Goal: Transaction & Acquisition: Purchase product/service

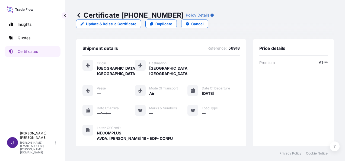
scroll to position [134, 0]
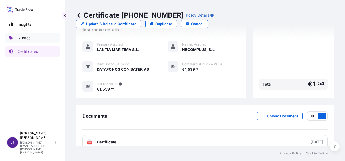
click at [26, 39] on p "Quotes" at bounding box center [24, 37] width 13 height 5
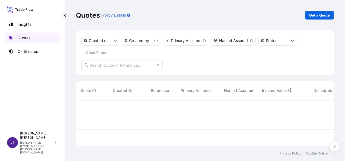
scroll to position [45, 254]
click at [318, 15] on p "Get a Quote" at bounding box center [320, 14] width 21 height 5
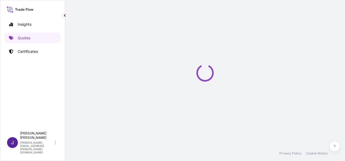
select select "Sea"
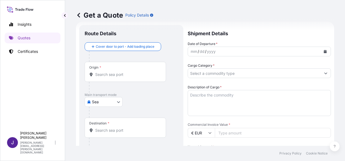
scroll to position [117, 0]
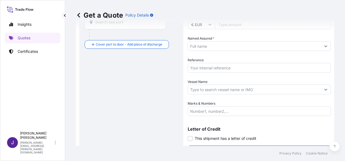
click at [206, 67] on input "Reference" at bounding box center [259, 68] width 143 height 10
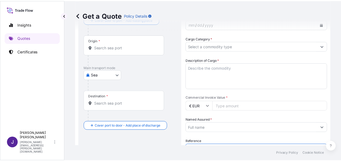
scroll to position [9, 0]
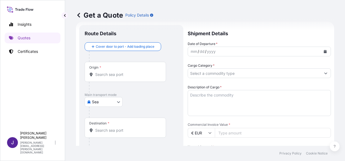
type input "56744"
click at [103, 76] on input "Origin *" at bounding box center [127, 74] width 64 height 5
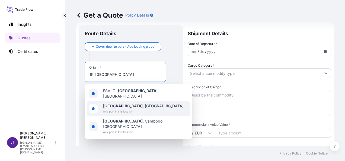
click at [106, 104] on b "[GEOGRAPHIC_DATA]" at bounding box center [123, 106] width 40 height 5
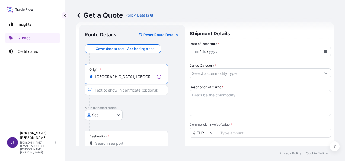
type input "[GEOGRAPHIC_DATA], [GEOGRAPHIC_DATA]"
click at [103, 143] on input "Destination *" at bounding box center [128, 143] width 66 height 5
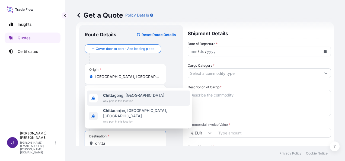
click at [140, 104] on span "Any port in this location" at bounding box center [133, 100] width 61 height 5
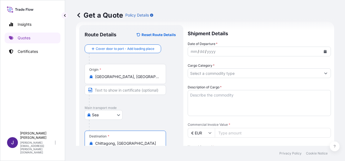
type input "Chittagong, [GEOGRAPHIC_DATA]"
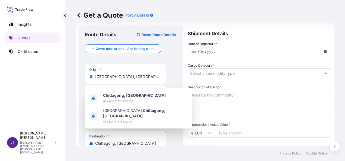
click at [324, 52] on icon "Calendar" at bounding box center [325, 51] width 3 height 3
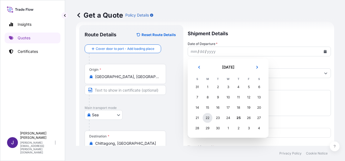
click at [209, 119] on div "22" at bounding box center [208, 118] width 10 height 10
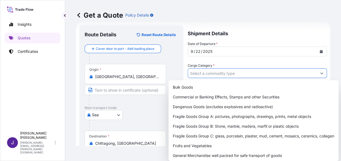
click at [221, 73] on input "Cargo Category *" at bounding box center [252, 73] width 129 height 10
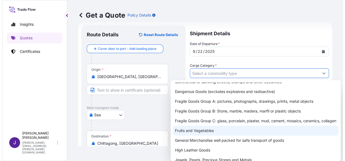
scroll to position [27, 0]
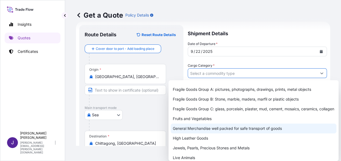
click at [185, 134] on div "General Merchandise well packed for safe transport of goods" at bounding box center [254, 129] width 166 height 10
type input "General Merchandise well packed for safe transport of goods"
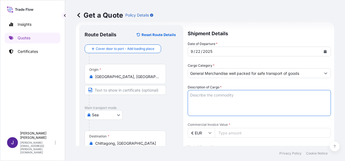
click at [204, 98] on textarea "Description of Cargo *" at bounding box center [259, 103] width 143 height 26
paste textarea "MENS LONG SLEEVE SHIRT, MENS LONG SLEEVE CHINESE COLLAR SHIRT, MENS LONG SLEEVE…"
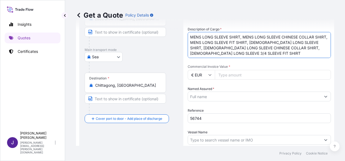
scroll to position [63, 0]
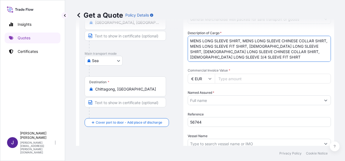
type textarea "MENS LONG SLEEVE SHIRT, MENS LONG SLEEVE CHINESE COLLAR SHIRT, MENS LONG SLEEVE…"
click at [213, 79] on input "€ EUR" at bounding box center [201, 79] width 27 height 10
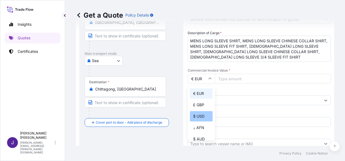
click at [200, 116] on div "$ USD" at bounding box center [201, 116] width 23 height 10
type input "$ USD"
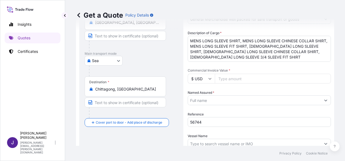
click at [238, 80] on input "Commercial Invoice Value *" at bounding box center [273, 79] width 116 height 10
type input "74536.40"
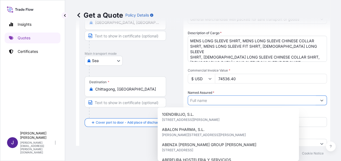
click at [235, 100] on input "Named Assured *" at bounding box center [252, 101] width 129 height 10
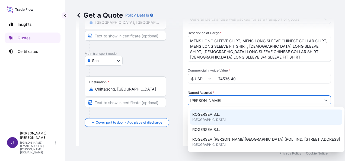
click at [222, 113] on div "ROGERSEV S.L. [GEOGRAPHIC_DATA]" at bounding box center [266, 117] width 152 height 15
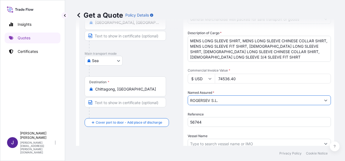
type input "ROGERSEV S.L."
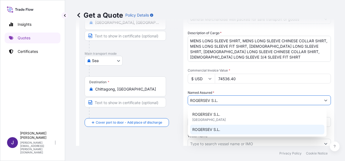
click at [146, 139] on div "Route Details Reset Route Details Cover door to port - Add loading place Place …" at bounding box center [131, 91] width 93 height 230
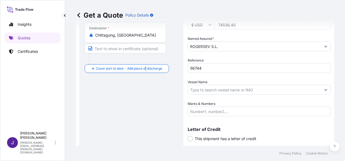
scroll to position [117, 0]
click at [188, 139] on span at bounding box center [190, 138] width 5 height 5
click at [188, 136] on input "This shipment has a letter of credit" at bounding box center [188, 136] width 0 height 0
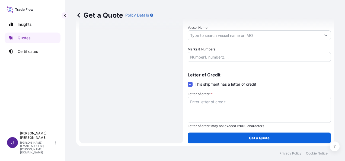
scroll to position [172, 0]
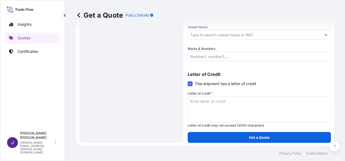
click at [208, 98] on textarea "Letter of credit *" at bounding box center [259, 109] width 143 height 26
paste textarea "[PERSON_NAME] S.L. POL IND MAS TOUS SECTOR II"
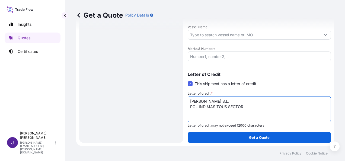
type textarea "[PERSON_NAME] S.L. POL IND MAS TOUS SECTOR II"
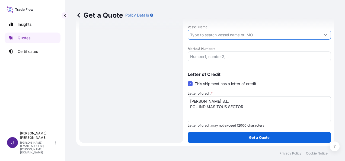
click at [212, 32] on input "Vessel Name" at bounding box center [254, 35] width 133 height 10
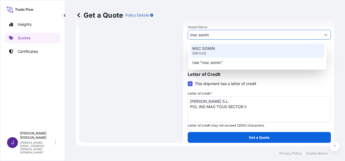
click at [214, 46] on p "MSC SOMIN" at bounding box center [204, 48] width 23 height 5
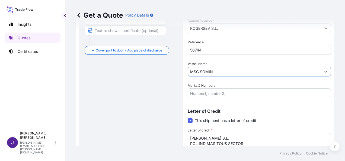
scroll to position [91, 0]
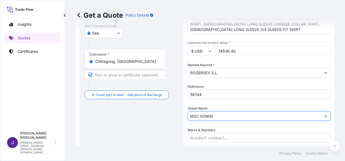
type input "MSC SOMIN"
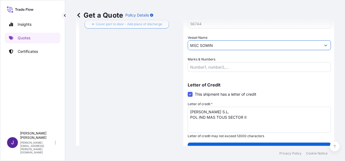
scroll to position [172, 0]
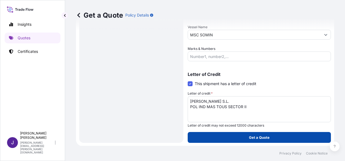
click at [258, 139] on p "Get a Quote" at bounding box center [259, 137] width 21 height 5
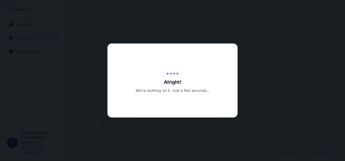
select select "Sea"
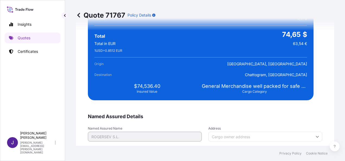
scroll to position [1026, 0]
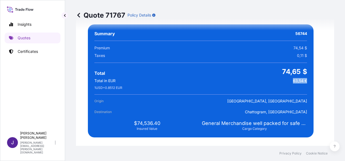
drag, startPoint x: 290, startPoint y: 80, endPoint x: 304, endPoint y: 80, distance: 14.1
click at [304, 80] on div "Summary 56744 Premium 74,54 $ Taxes 0,11 $ Total 74,65 $ Total in EUR 63,54 € 1…" at bounding box center [201, 80] width 226 height 113
drag, startPoint x: 304, startPoint y: 80, endPoint x: 300, endPoint y: 81, distance: 3.9
copy span "63,54 €"
drag, startPoint x: 95, startPoint y: 87, endPoint x: 124, endPoint y: 88, distance: 29.6
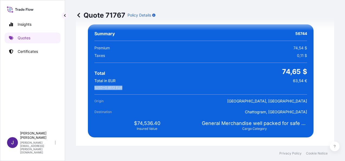
click at [122, 88] on span "1 USD = 0.8512 EUR" at bounding box center [109, 88] width 28 height 4
copy span "1 USD = 0.8512 EUR"
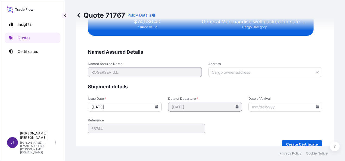
scroll to position [1137, 0]
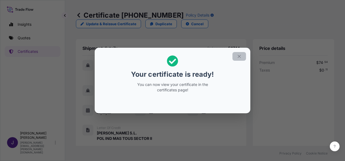
click at [241, 54] on icon "button" at bounding box center [239, 56] width 5 height 5
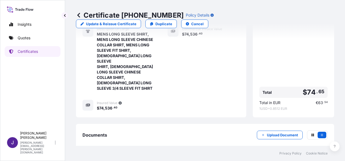
scroll to position [178, 0]
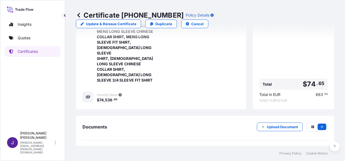
click at [125, 146] on link "PDF Certificate [DATE]" at bounding box center [206, 153] width 246 height 14
